Goal: Communication & Community: Answer question/provide support

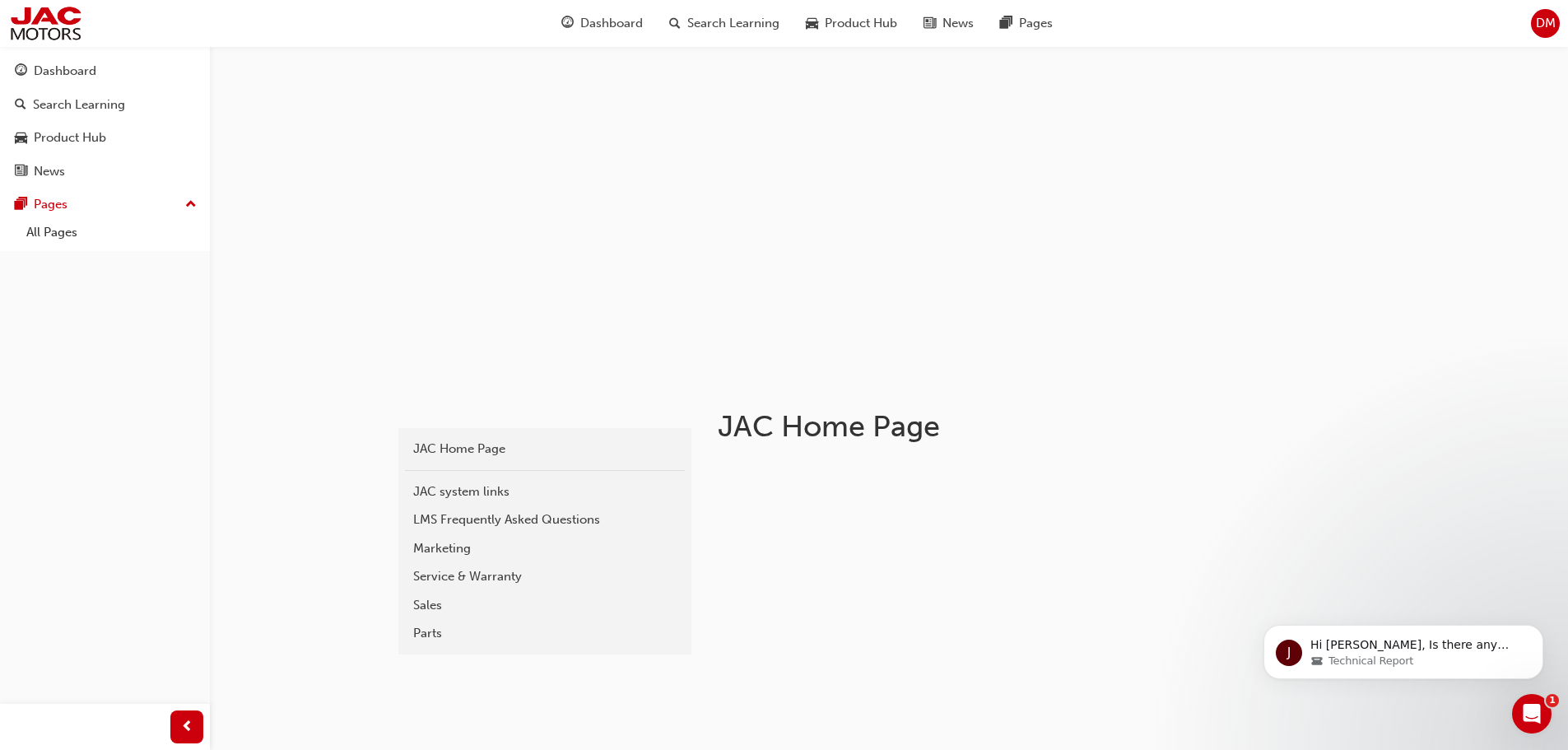
click at [1547, 720] on div "Open Intercom Messenger" at bounding box center [1532, 714] width 55 height 55
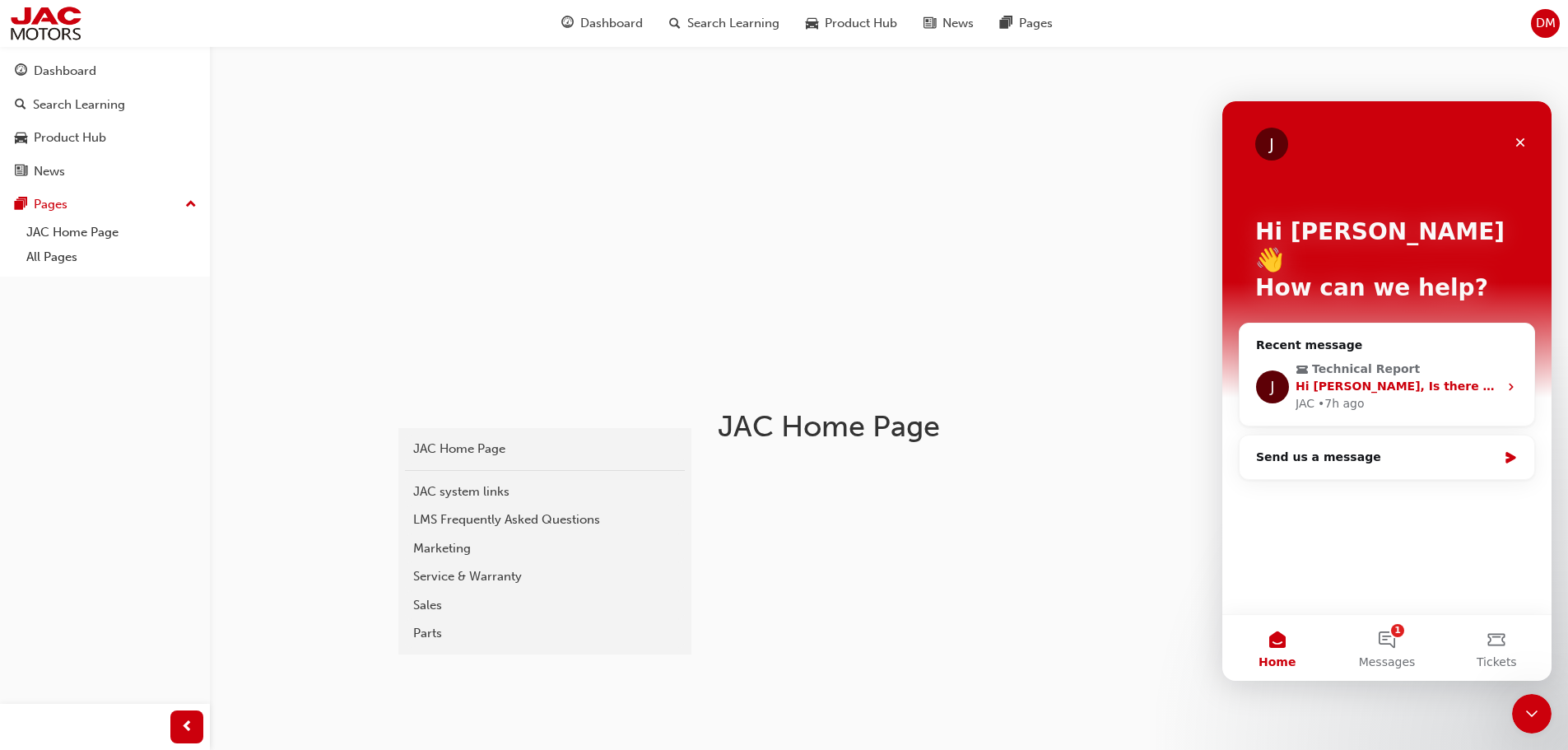
click at [1439, 361] on span "Technical Report" at bounding box center [1389, 369] width 186 height 17
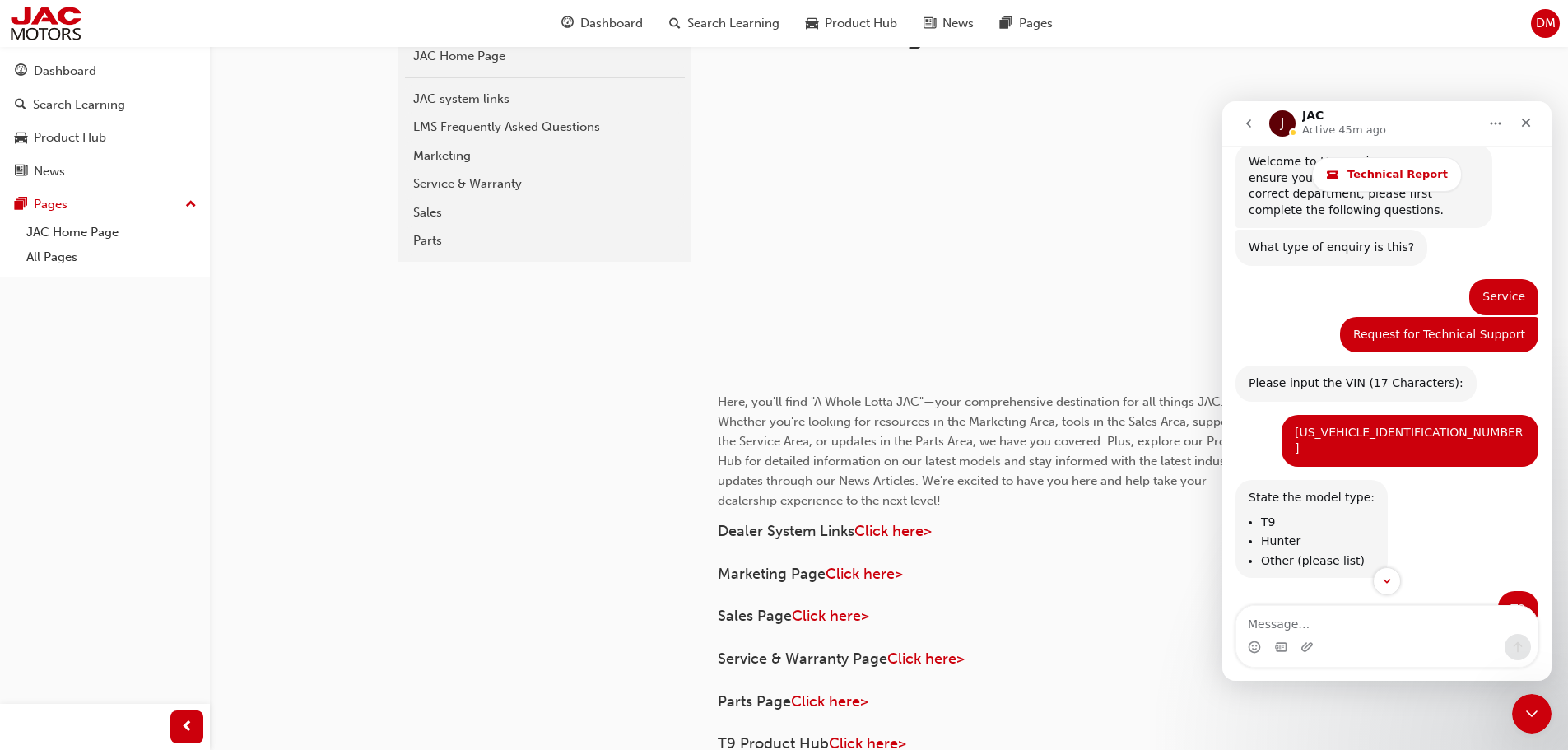
scroll to position [411, 0]
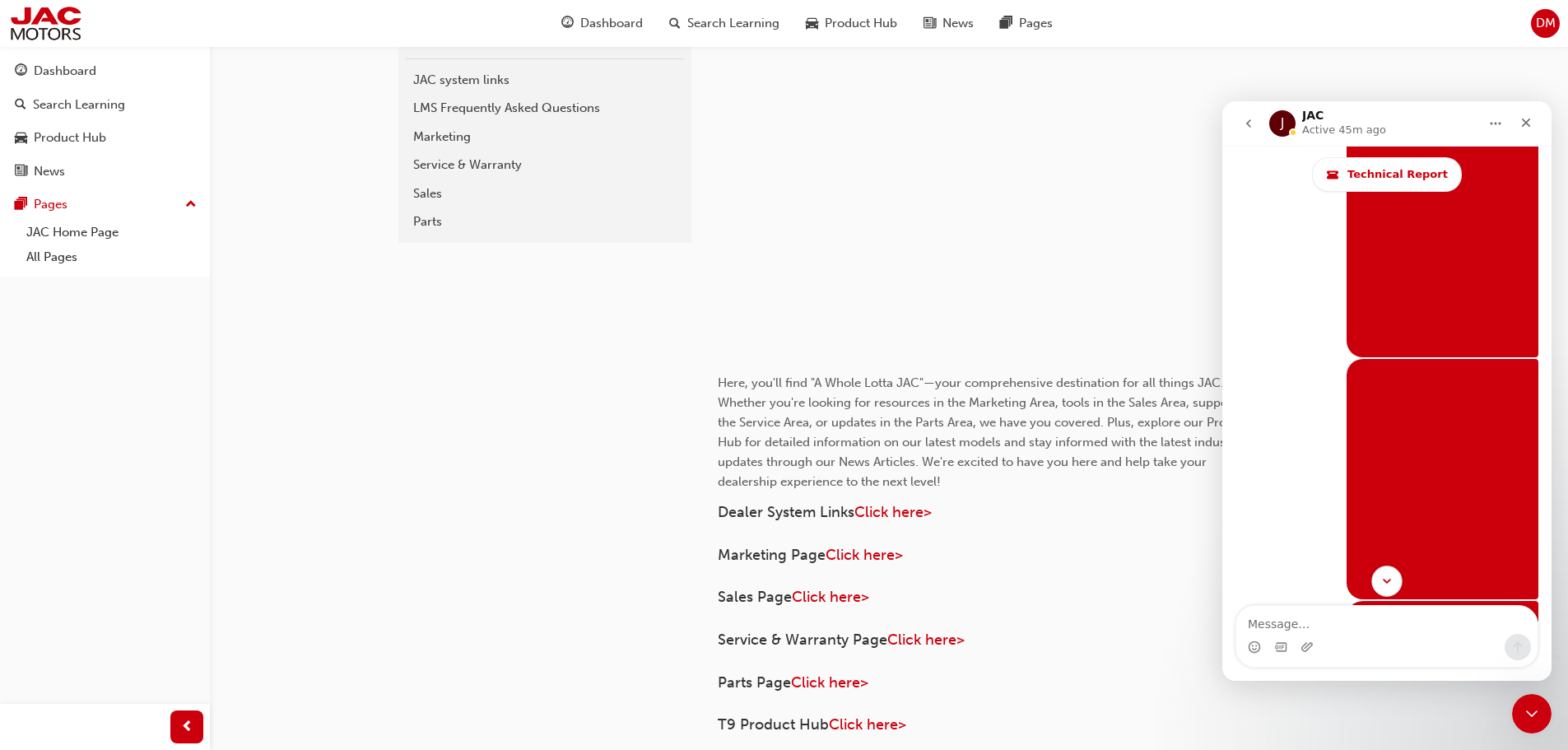
click at [1392, 581] on icon "Scroll to bottom" at bounding box center [1387, 580] width 14 height 14
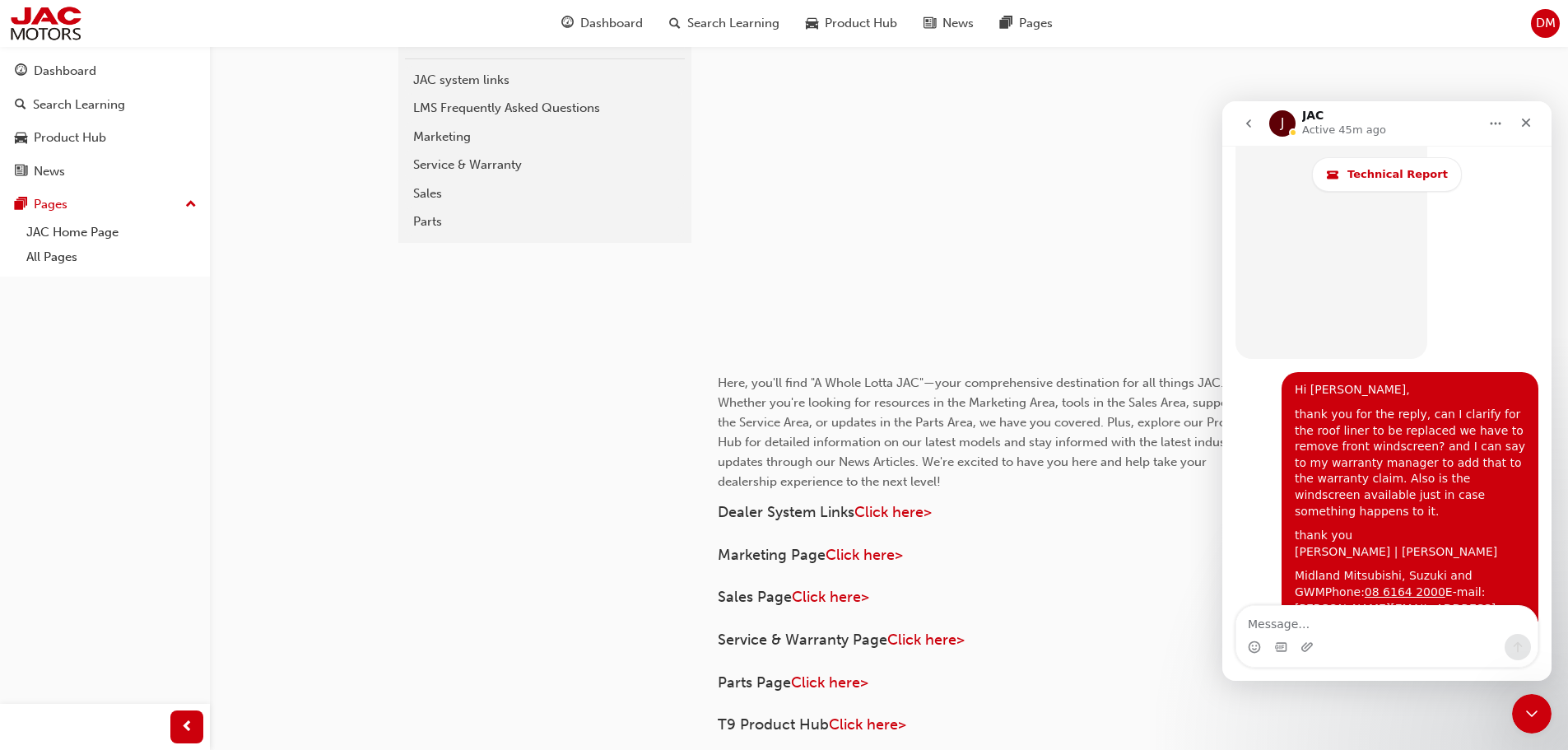
scroll to position [9962, 0]
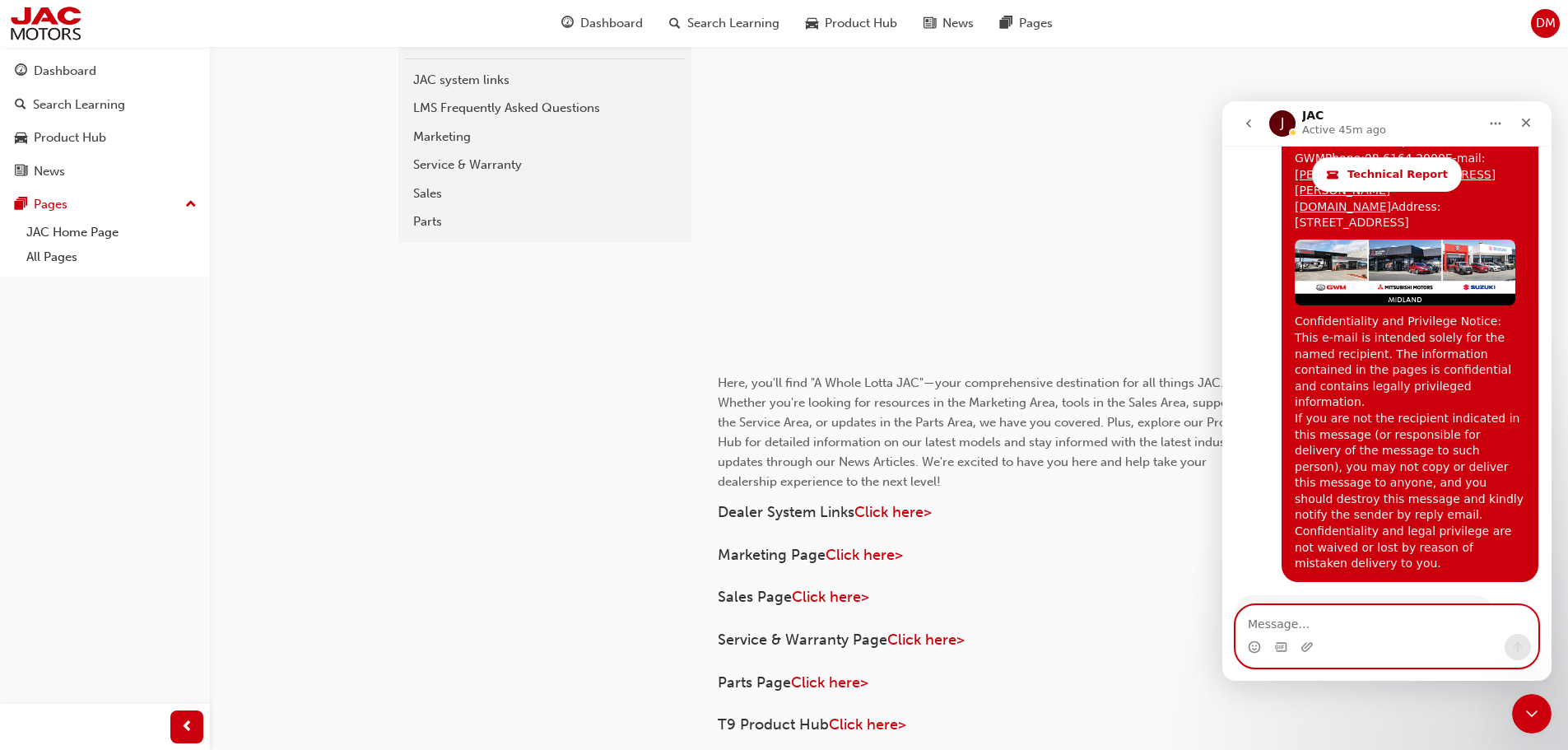
click at [1418, 630] on textarea "Message…" at bounding box center [1387, 620] width 301 height 28
type textarea "h"
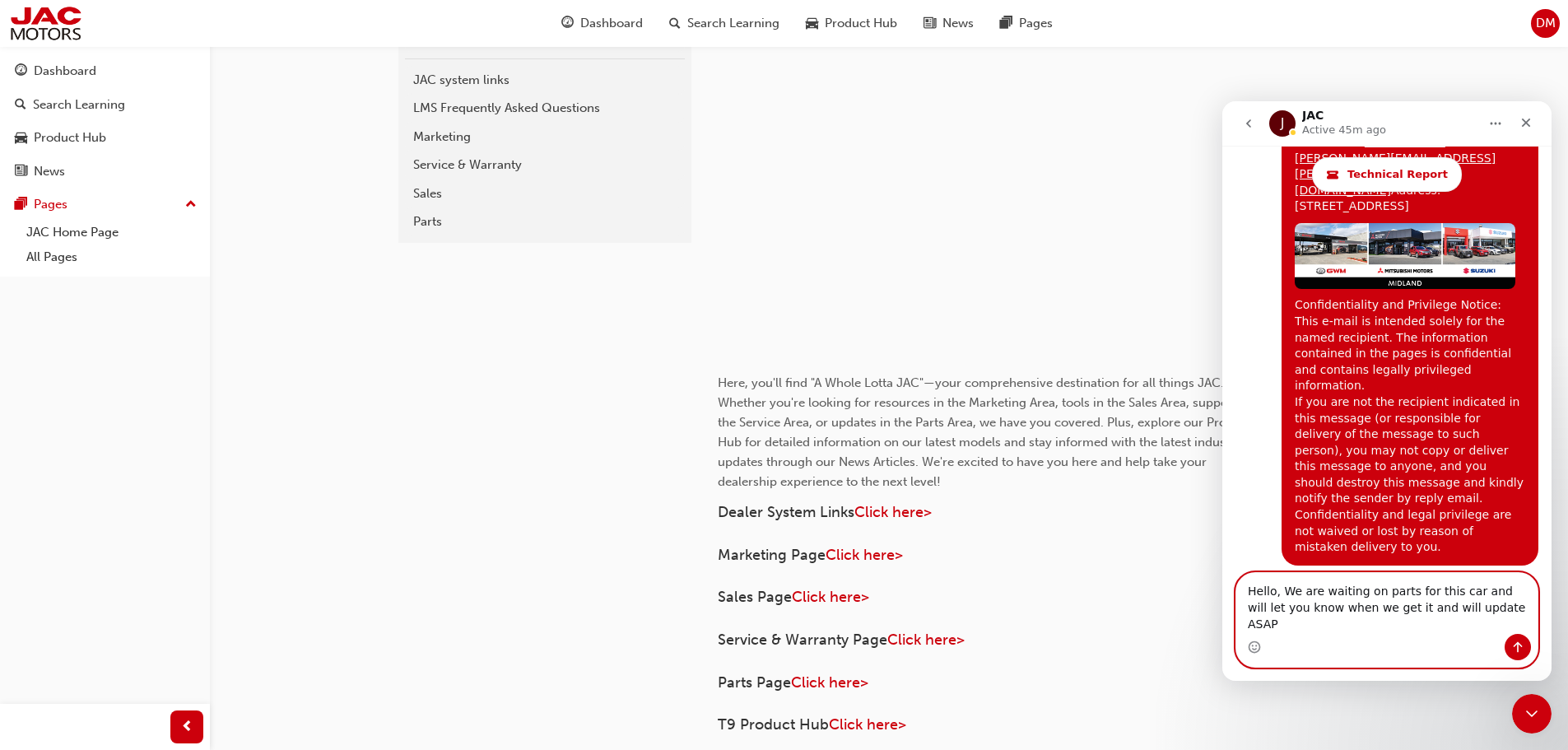
type textarea "Hello, We are waiting on parts for this car and will let you know when we get i…"
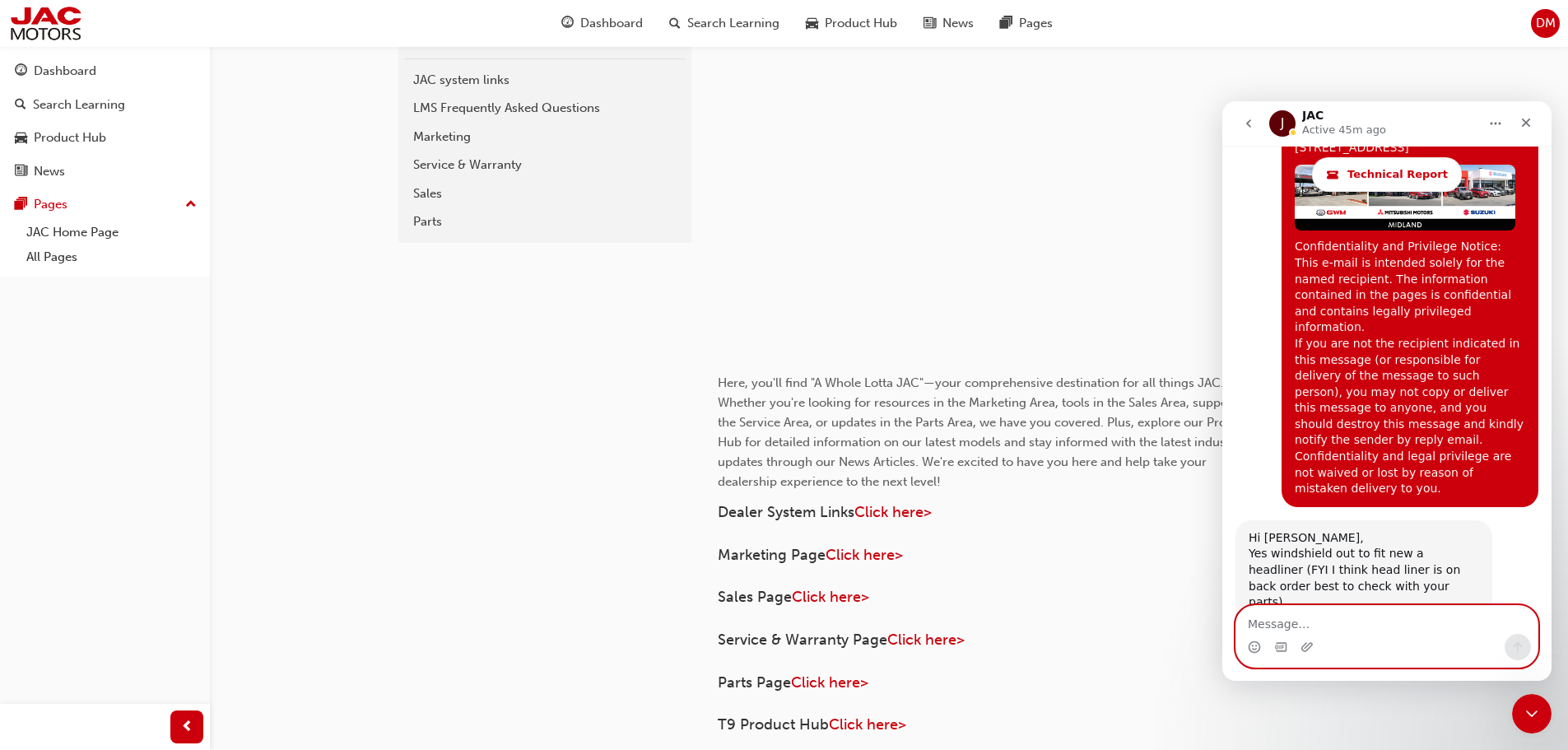
scroll to position [10043, 0]
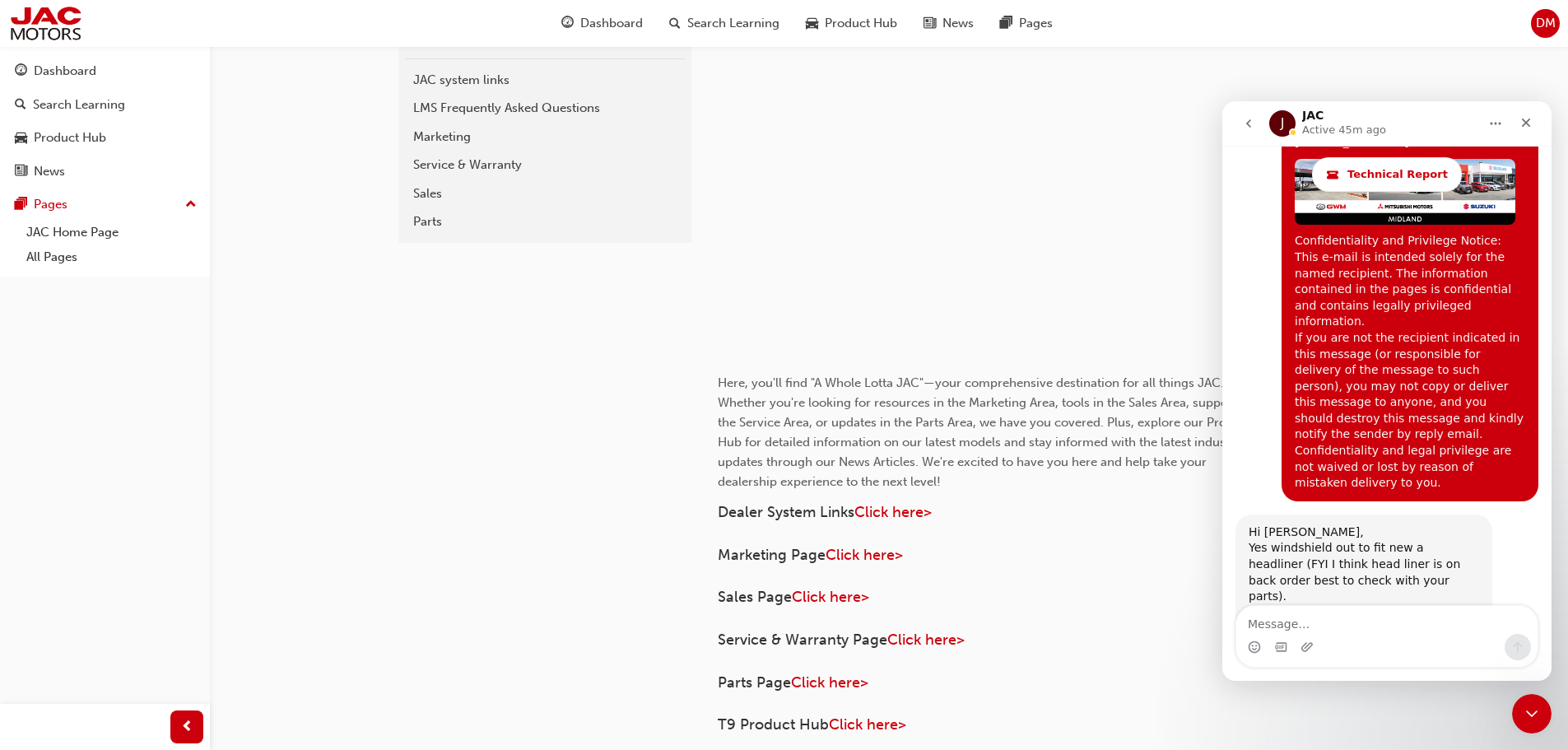
drag, startPoint x: 332, startPoint y: 165, endPoint x: 355, endPoint y: 195, distance: 37.8
click at [355, 195] on div "jac-dealer-portal JAC Home Page JAC system links LMS Frequently Asked Questions…" at bounding box center [784, 268] width 1568 height 1359
click at [371, 269] on div "jac-dealer-portal JAC Home Page JAC system links LMS Frequently Asked Questions…" at bounding box center [784, 268] width 1568 height 1359
click at [1525, 122] on icon "Close" at bounding box center [1526, 123] width 9 height 9
